Goal: Use online tool/utility: Use online tool/utility

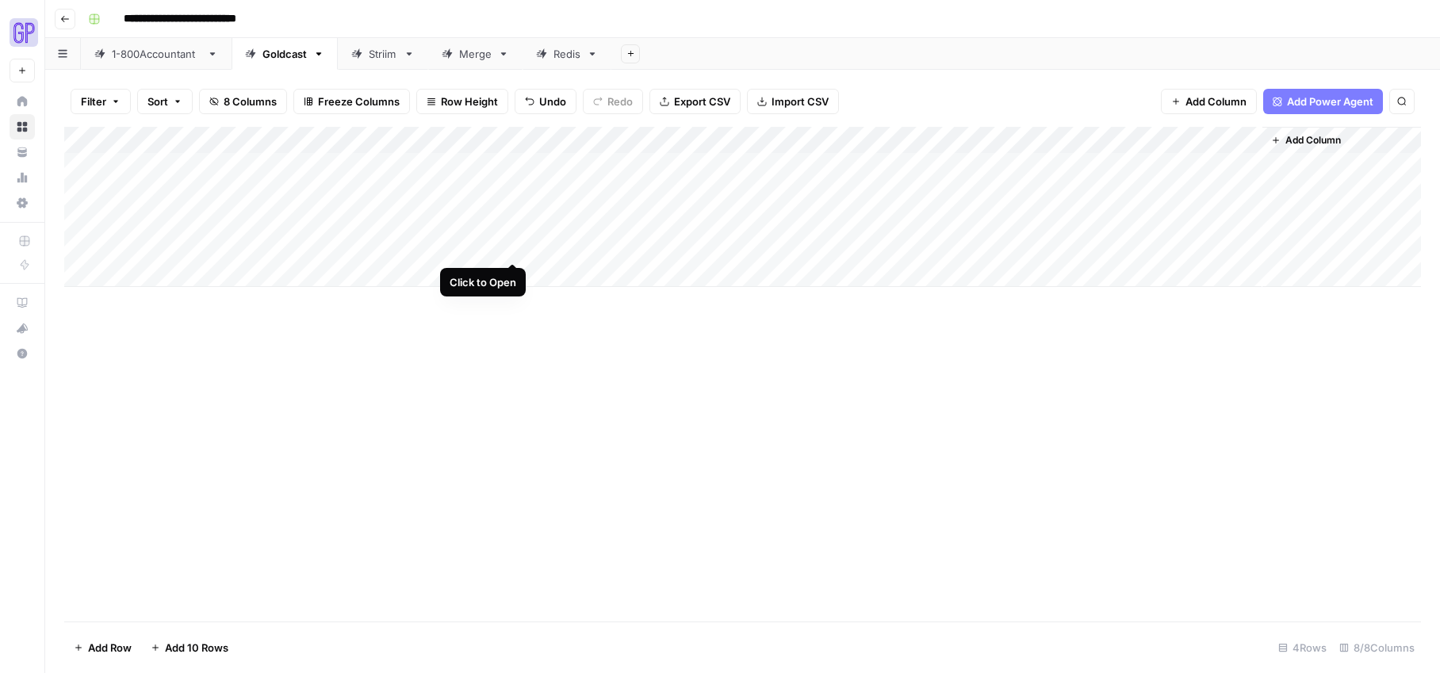
click at [510, 247] on div "Add Column" at bounding box center [742, 207] width 1357 height 160
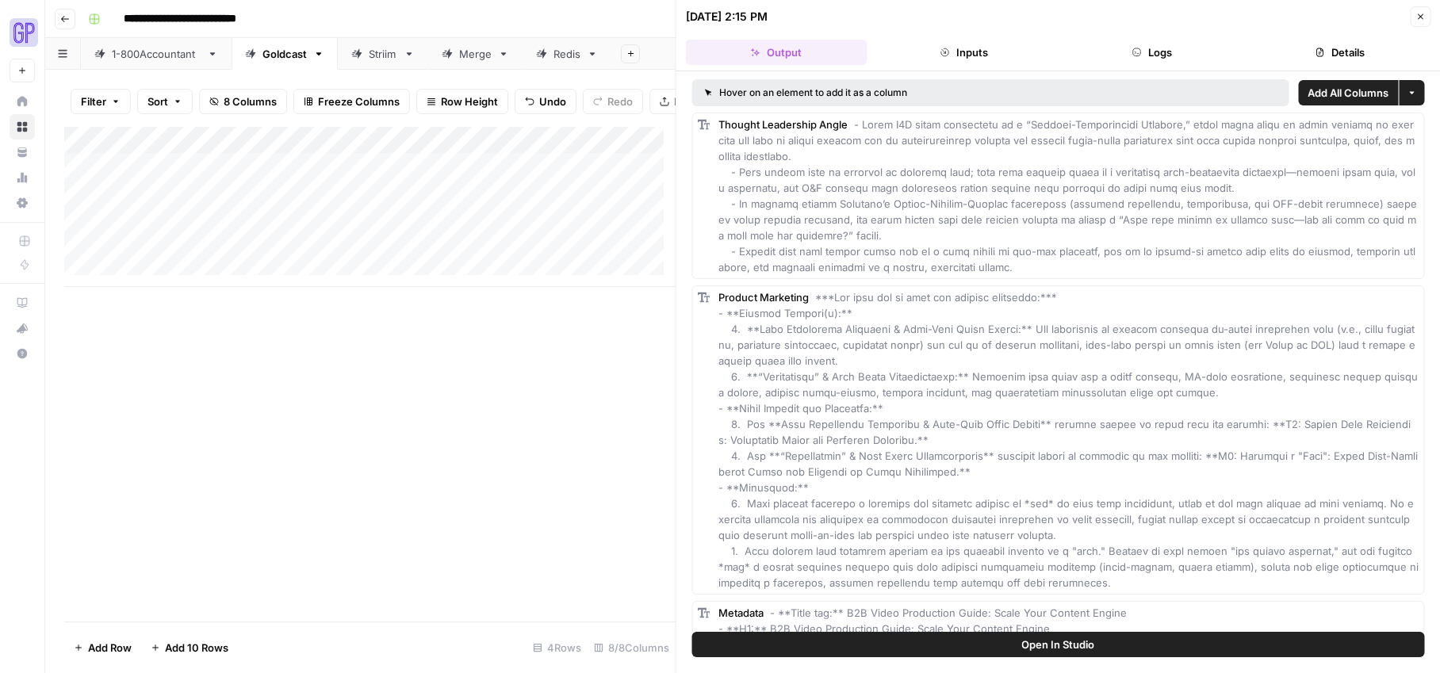
click at [802, 57] on button "Output" at bounding box center [777, 52] width 182 height 25
click at [1036, 640] on span "Open In Studio" at bounding box center [1057, 645] width 73 height 16
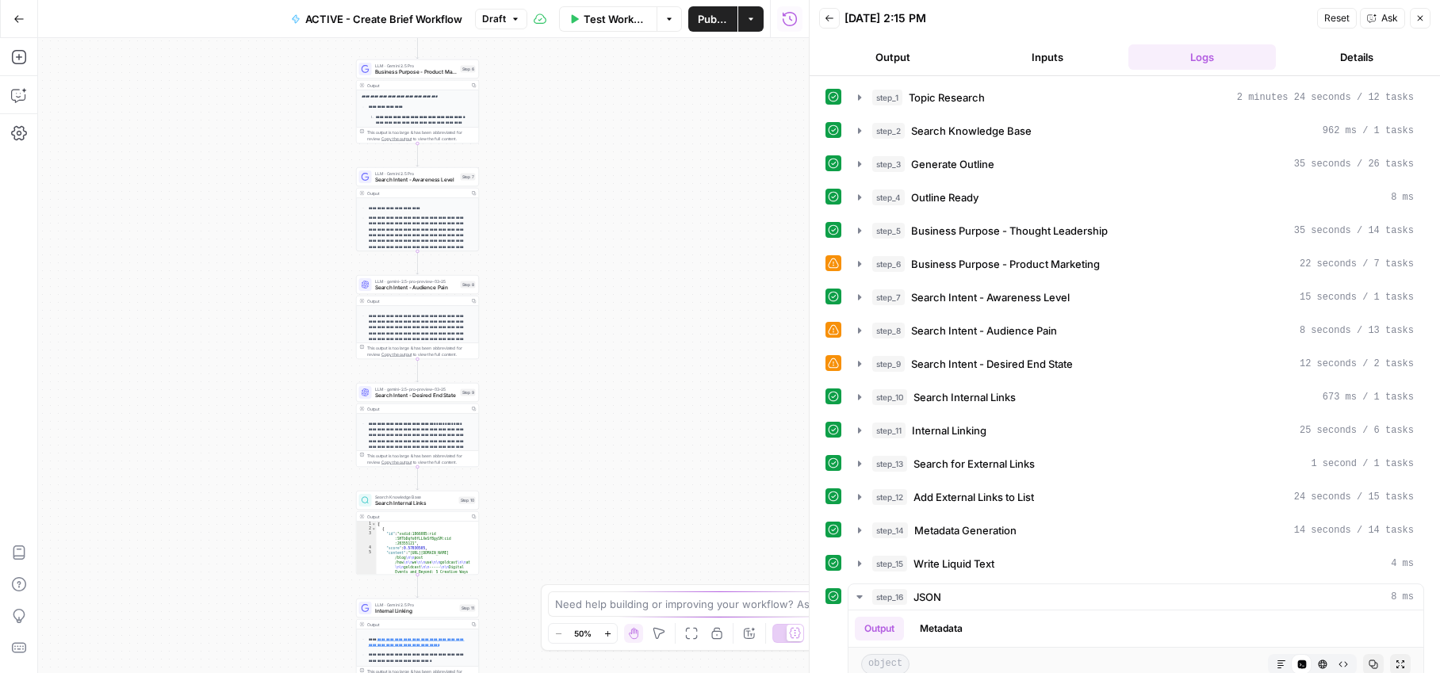
click at [906, 60] on button "Output" at bounding box center [893, 56] width 148 height 25
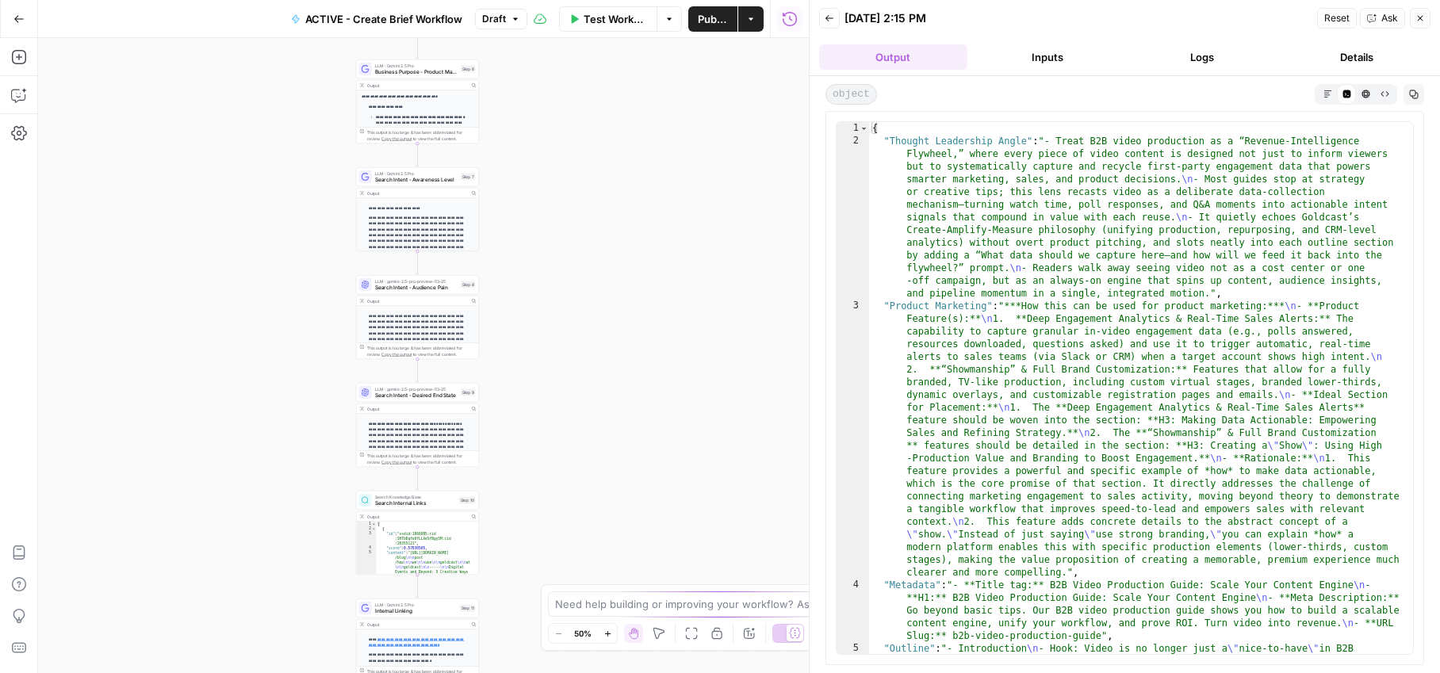
click at [1322, 95] on button "Markdown" at bounding box center [1327, 93] width 19 height 19
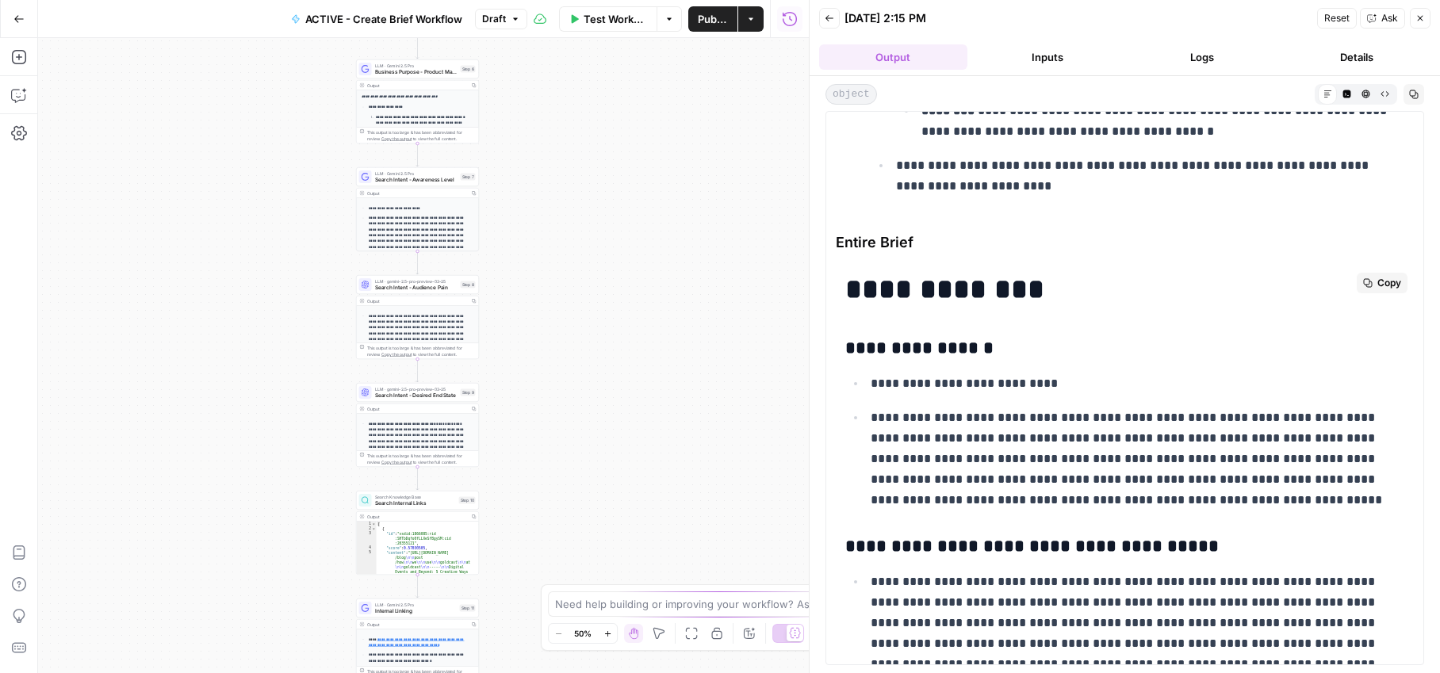
scroll to position [4506, 0]
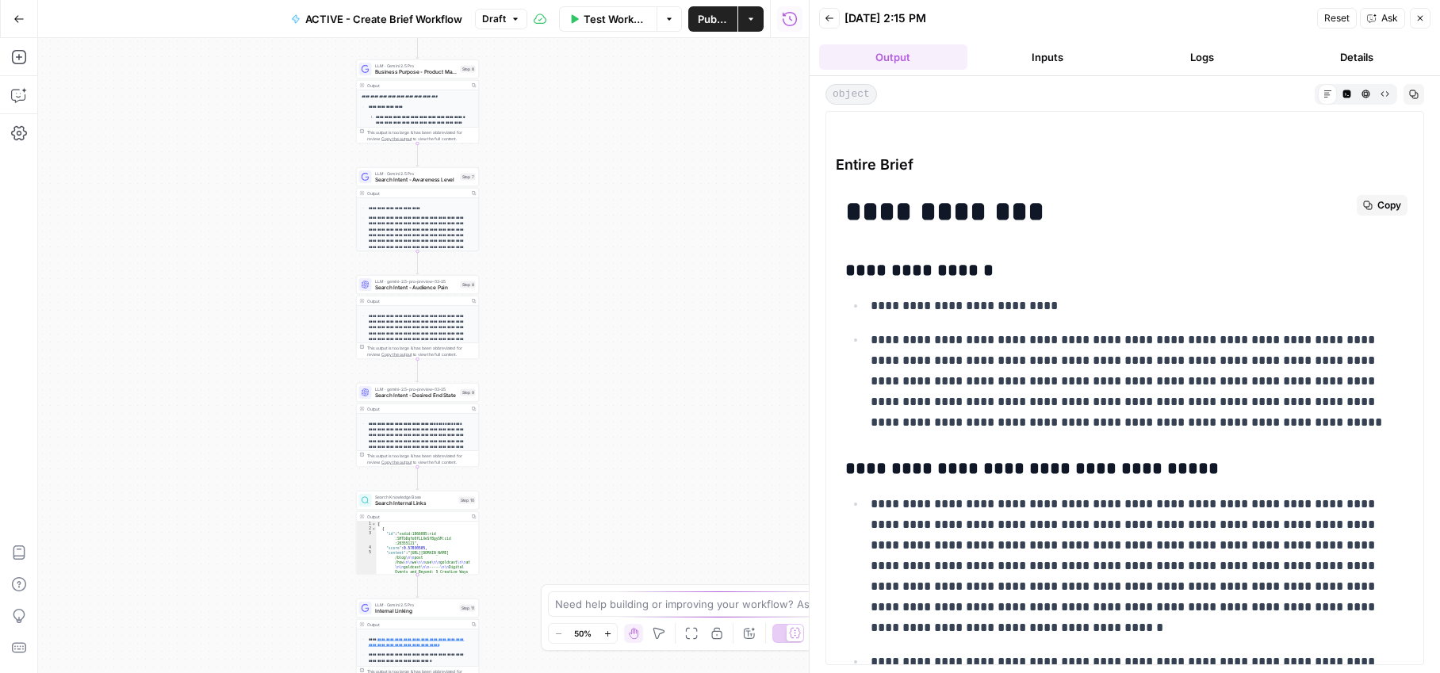
click at [1377, 213] on span "Copy" at bounding box center [1389, 205] width 24 height 14
